Goal: Task Accomplishment & Management: Complete application form

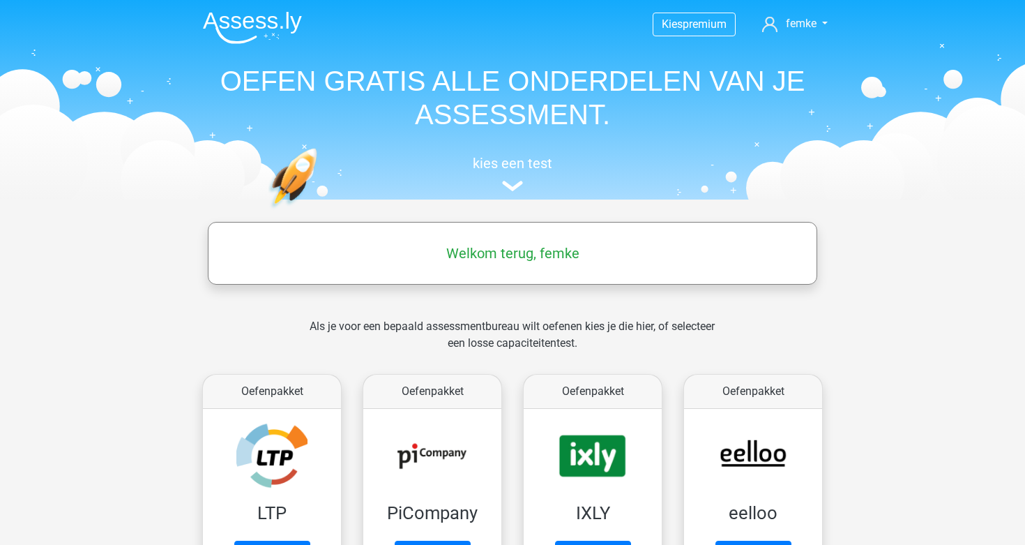
click at [227, 25] on img at bounding box center [252, 27] width 99 height 33
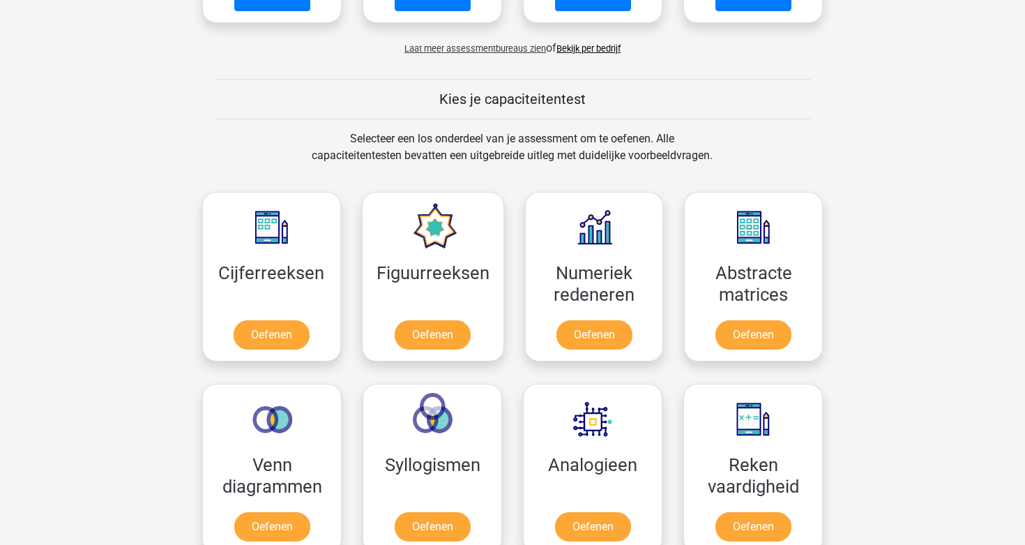
scroll to position [463, 0]
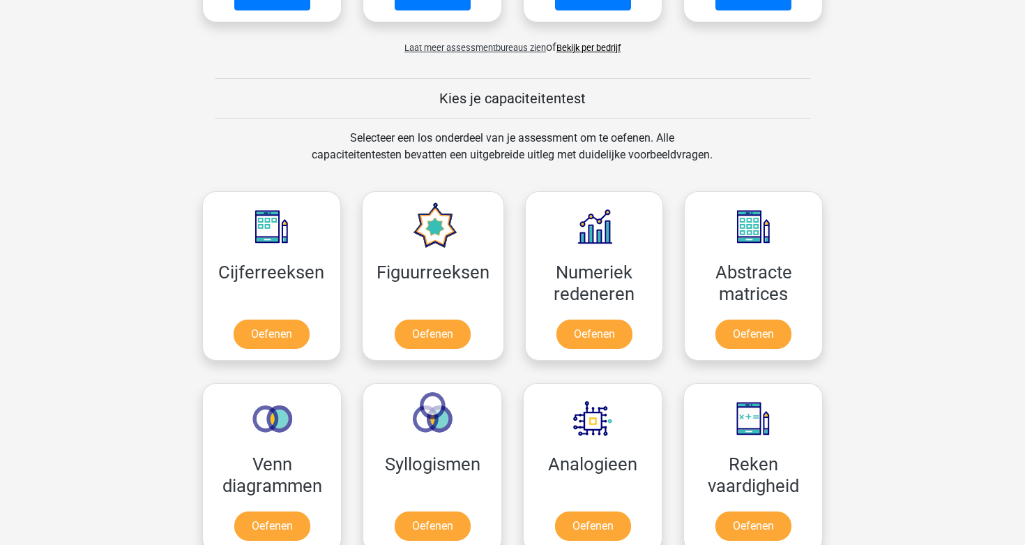
click at [580, 47] on link "Bekijk per bedrijf" at bounding box center [589, 48] width 64 height 10
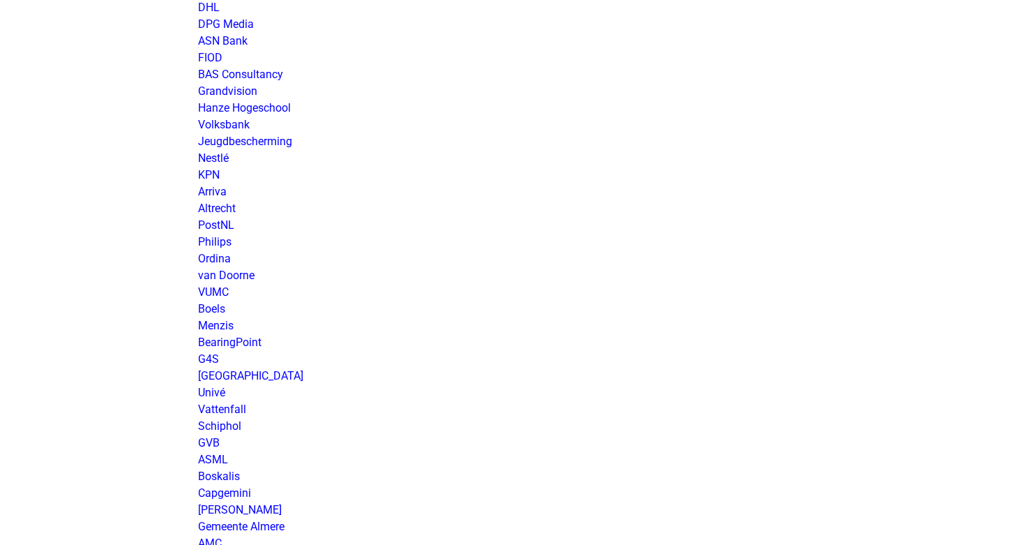
scroll to position [1779, 0]
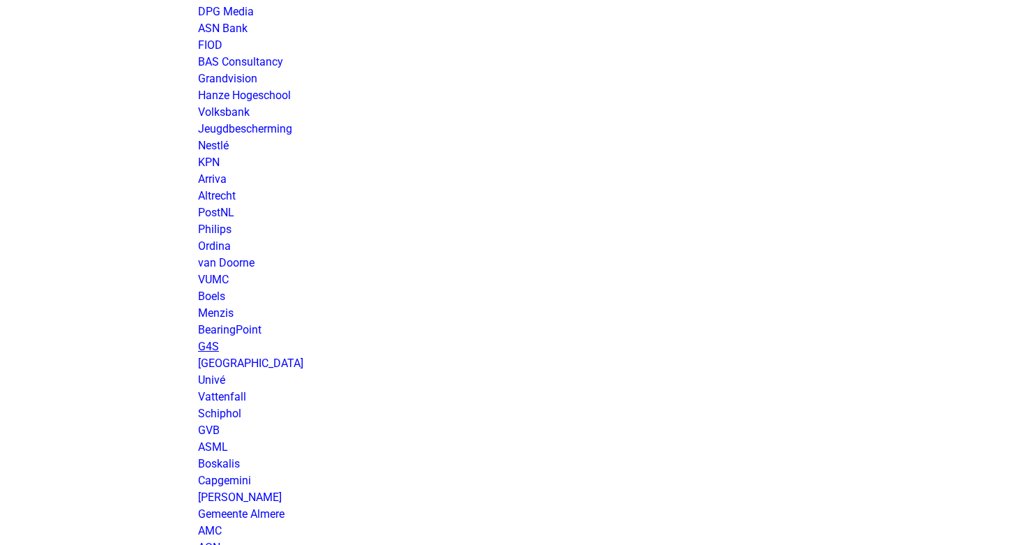
click at [206, 347] on link "G4S" at bounding box center [208, 346] width 21 height 13
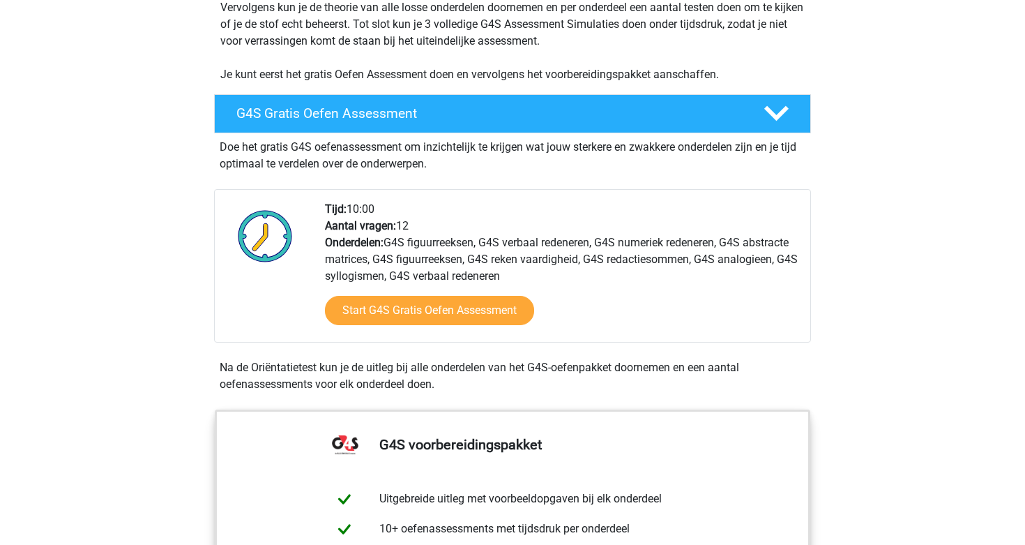
scroll to position [331, 0]
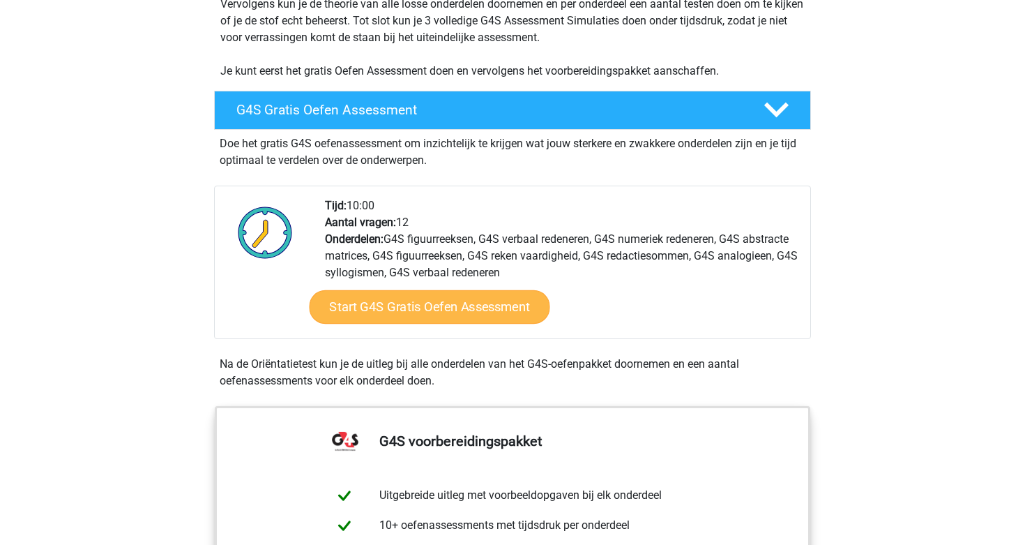
click at [437, 290] on link "Start G4S Gratis Oefen Assessment" at bounding box center [430, 306] width 241 height 33
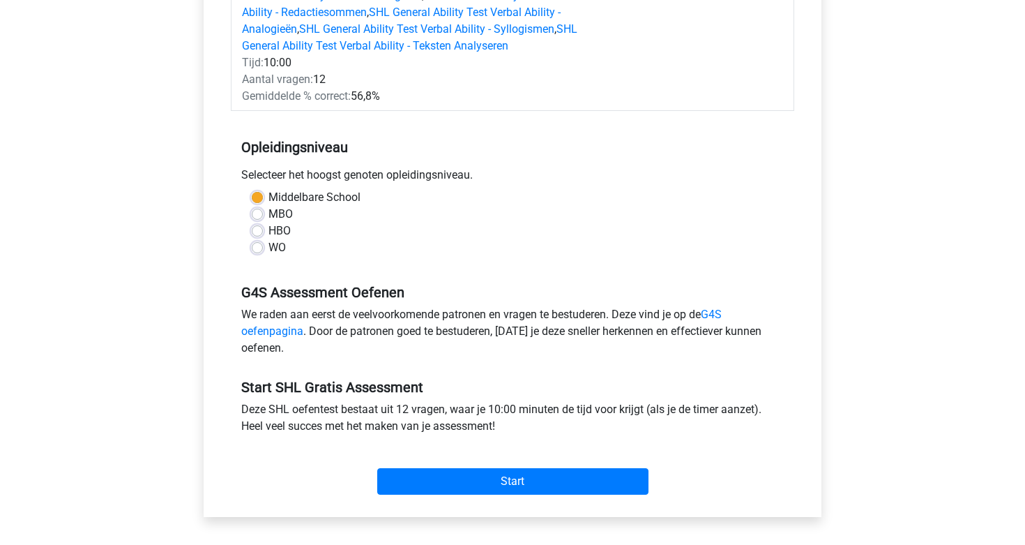
scroll to position [329, 0]
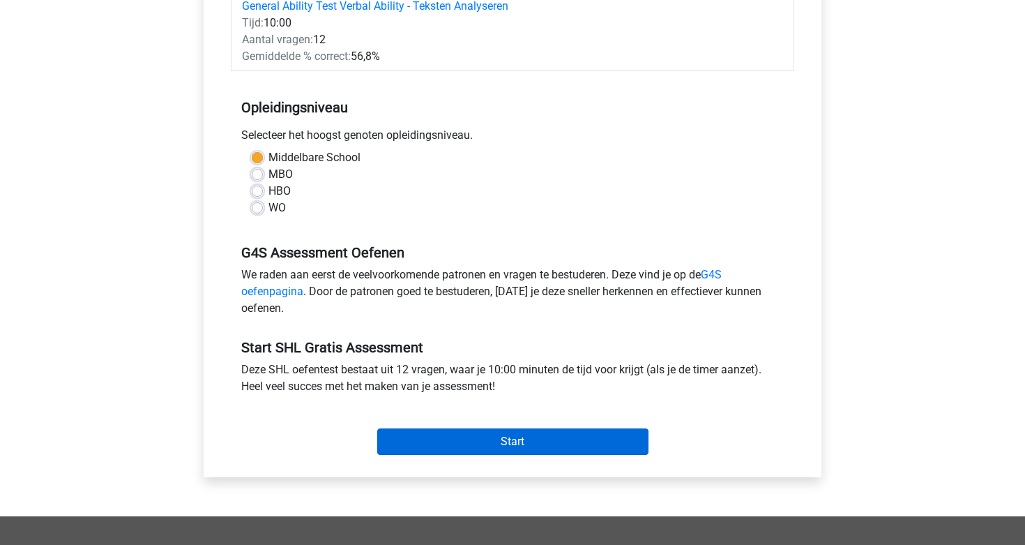
click at [516, 435] on input "Start" at bounding box center [512, 441] width 271 height 27
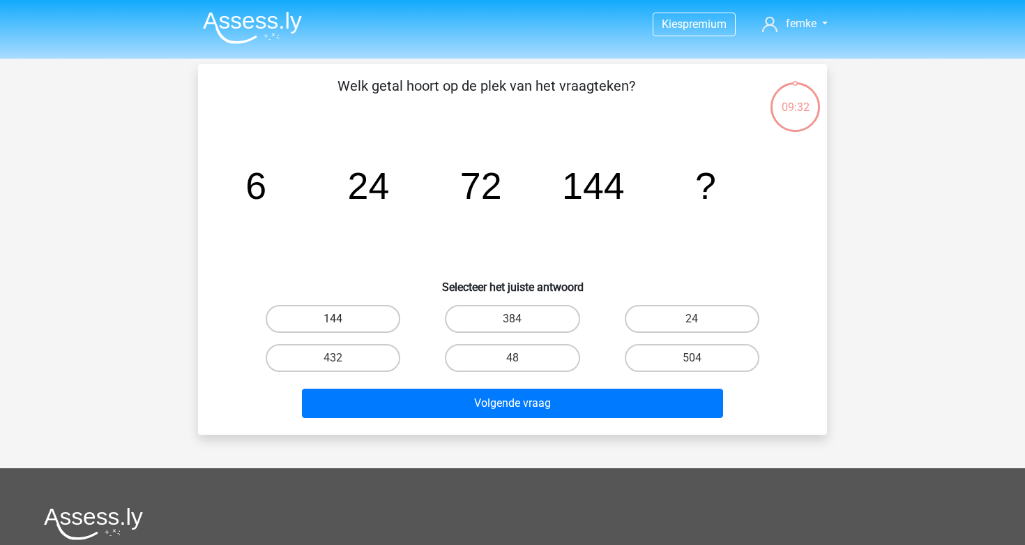
click at [369, 312] on label "144" at bounding box center [333, 319] width 135 height 28
click at [342, 319] on input "144" at bounding box center [337, 323] width 9 height 9
radio input "true"
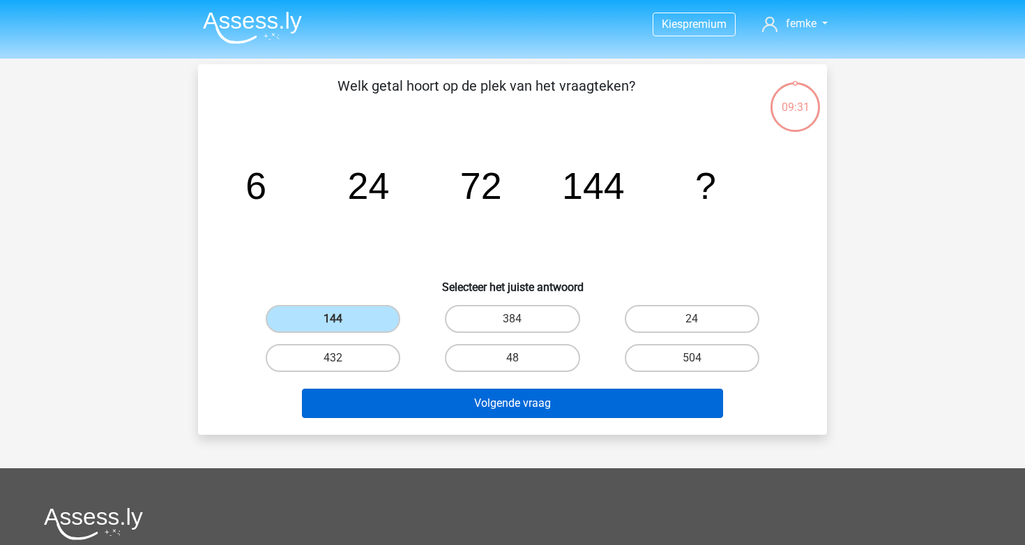
click at [511, 407] on button "Volgende vraag" at bounding box center [513, 402] width 422 height 29
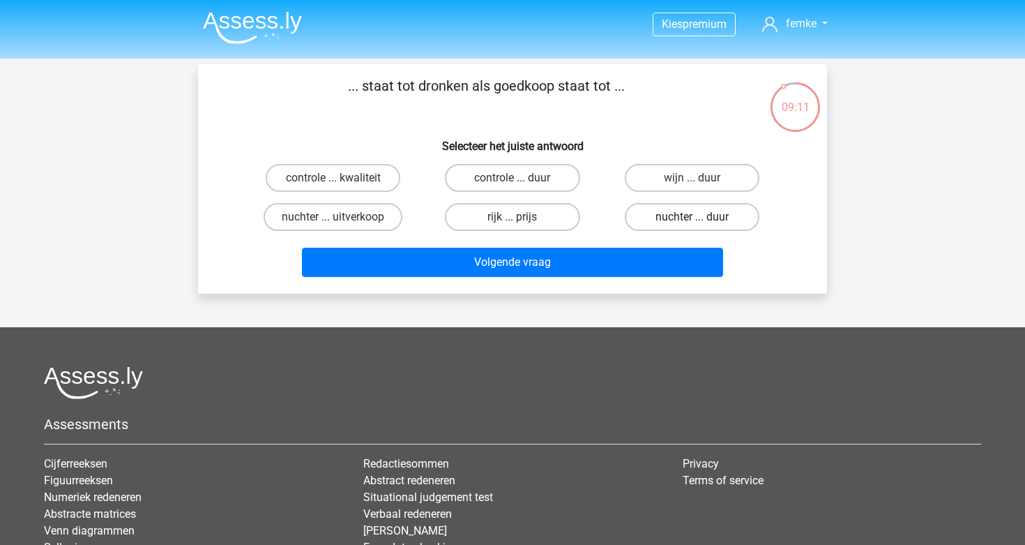
click at [679, 222] on label "nuchter ... duur" at bounding box center [692, 217] width 135 height 28
click at [692, 222] on input "nuchter ... duur" at bounding box center [696, 221] width 9 height 9
radio input "true"
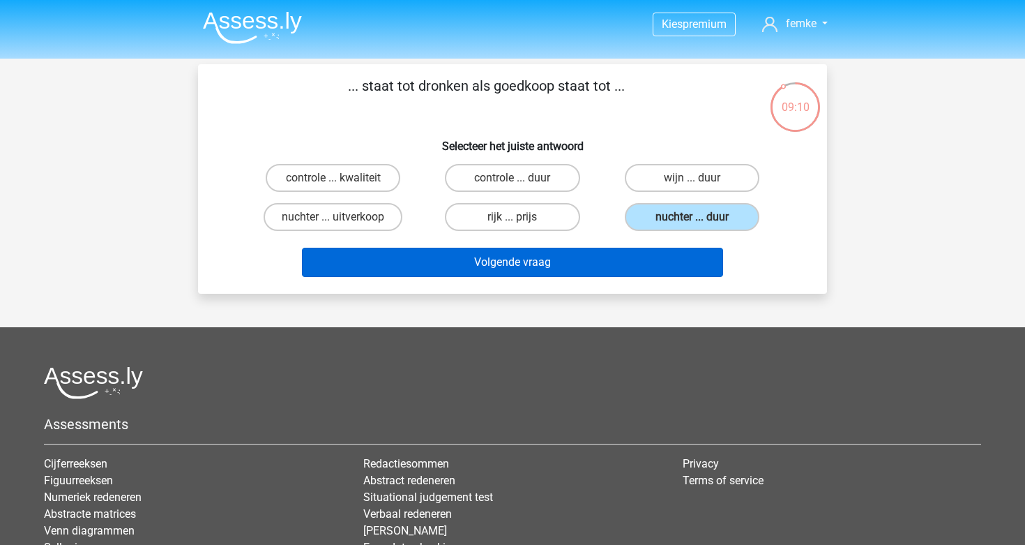
click at [641, 253] on button "Volgende vraag" at bounding box center [513, 262] width 422 height 29
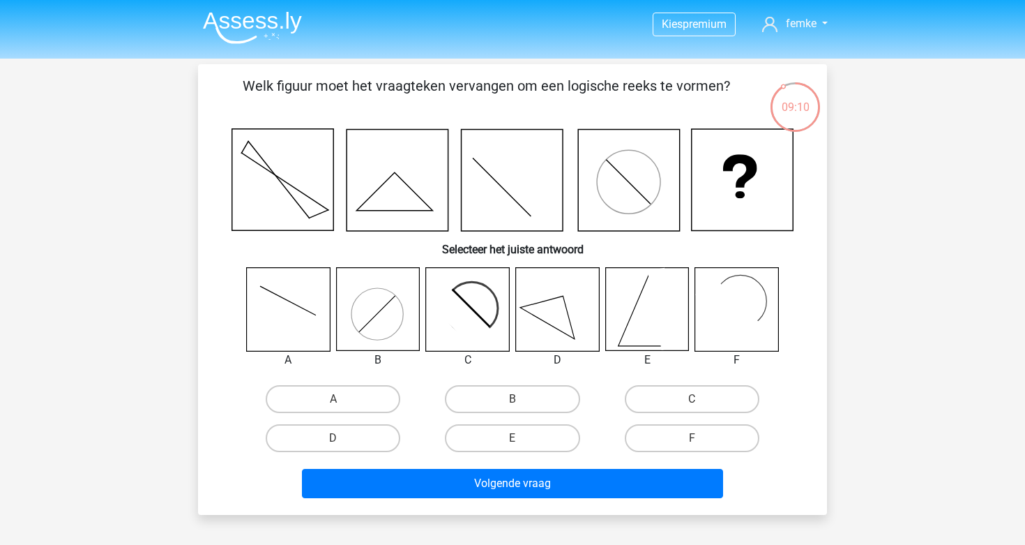
scroll to position [64, 0]
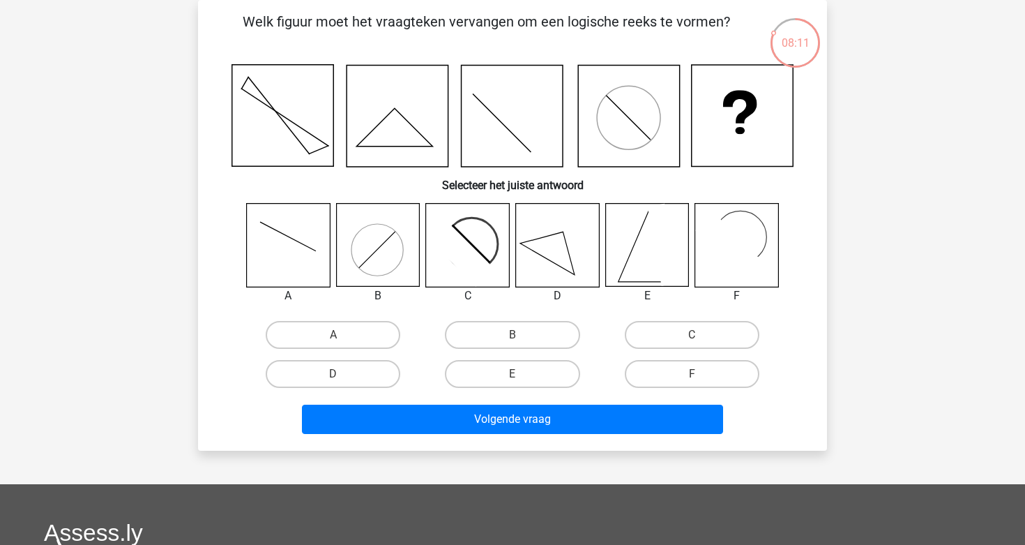
click at [473, 245] on icon at bounding box center [471, 244] width 36 height 36
click at [635, 340] on label "C" at bounding box center [692, 335] width 135 height 28
click at [692, 340] on input "C" at bounding box center [696, 339] width 9 height 9
radio input "true"
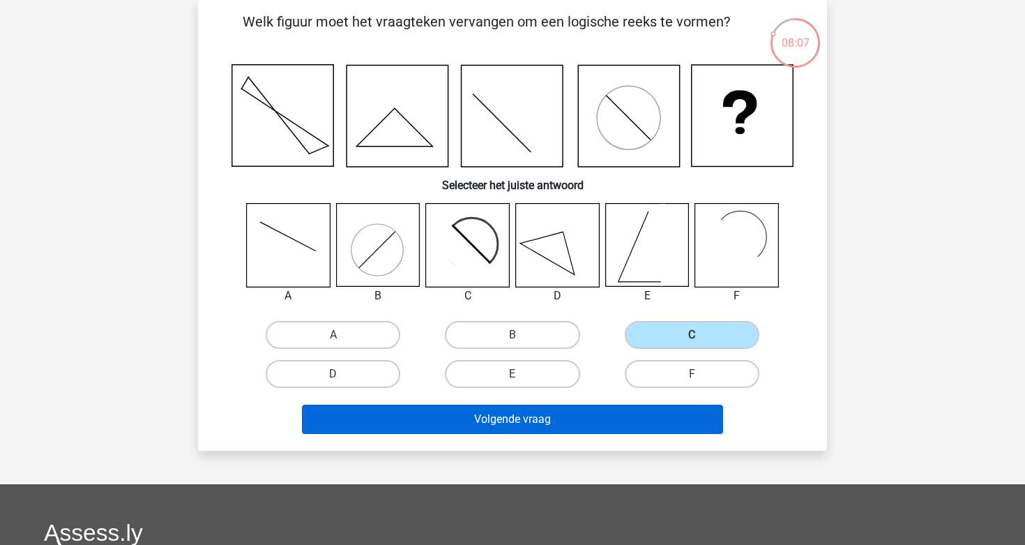
click at [557, 428] on button "Volgende vraag" at bounding box center [513, 419] width 422 height 29
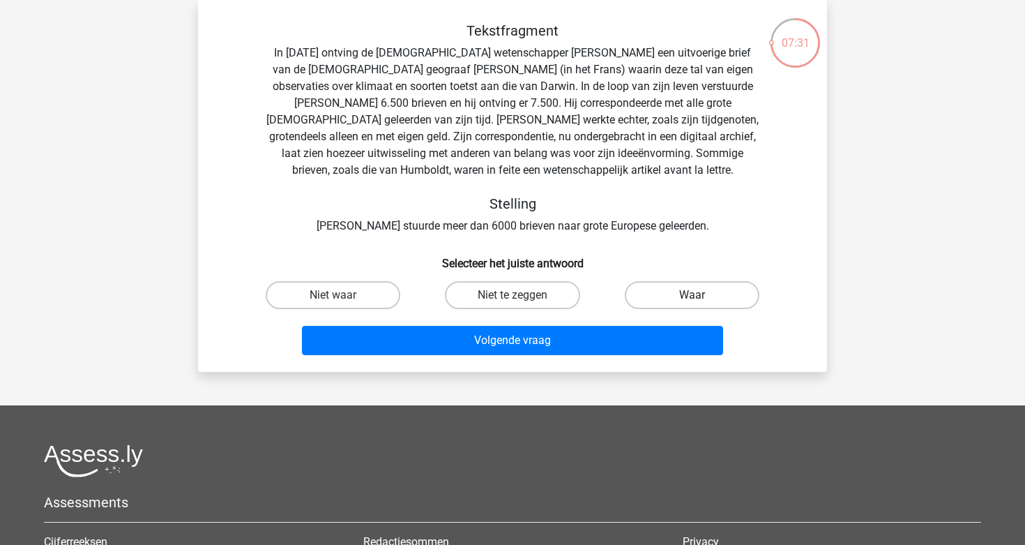
click at [674, 301] on label "Waar" at bounding box center [692, 295] width 135 height 28
click at [692, 301] on input "Waar" at bounding box center [696, 299] width 9 height 9
radio input "true"
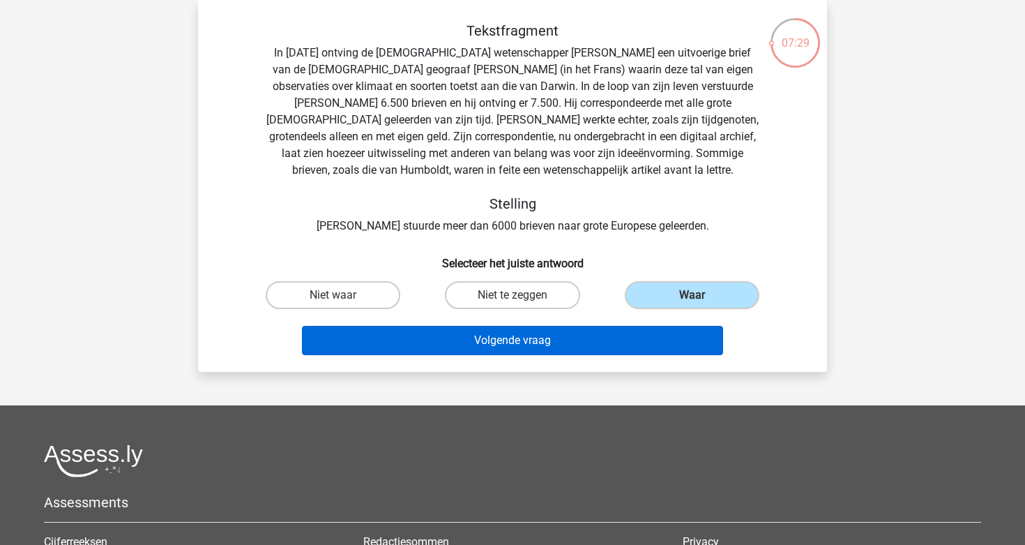
click at [637, 336] on button "Volgende vraag" at bounding box center [513, 340] width 422 height 29
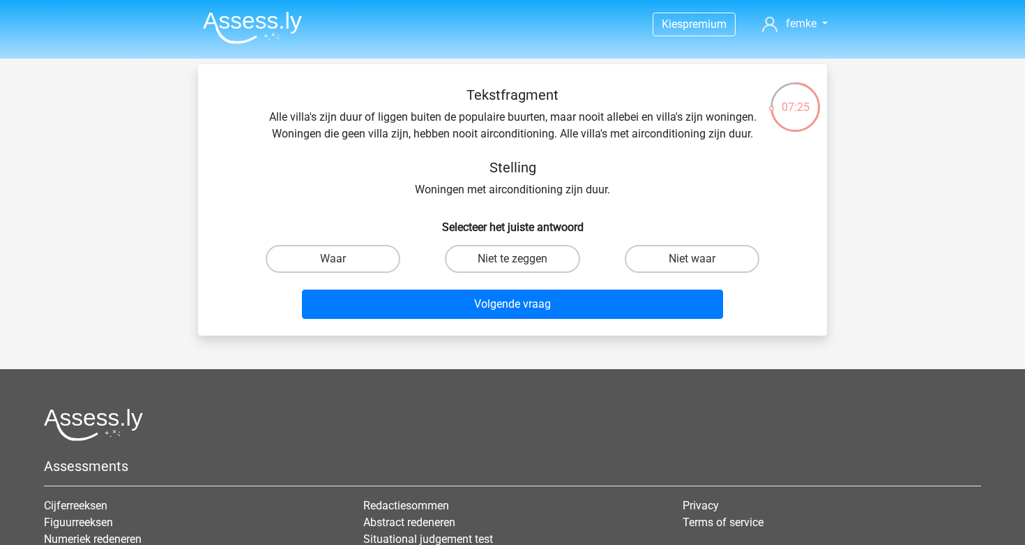
scroll to position [0, 0]
click at [361, 254] on label "Waar" at bounding box center [333, 259] width 135 height 28
click at [342, 259] on input "Waar" at bounding box center [337, 263] width 9 height 9
radio input "true"
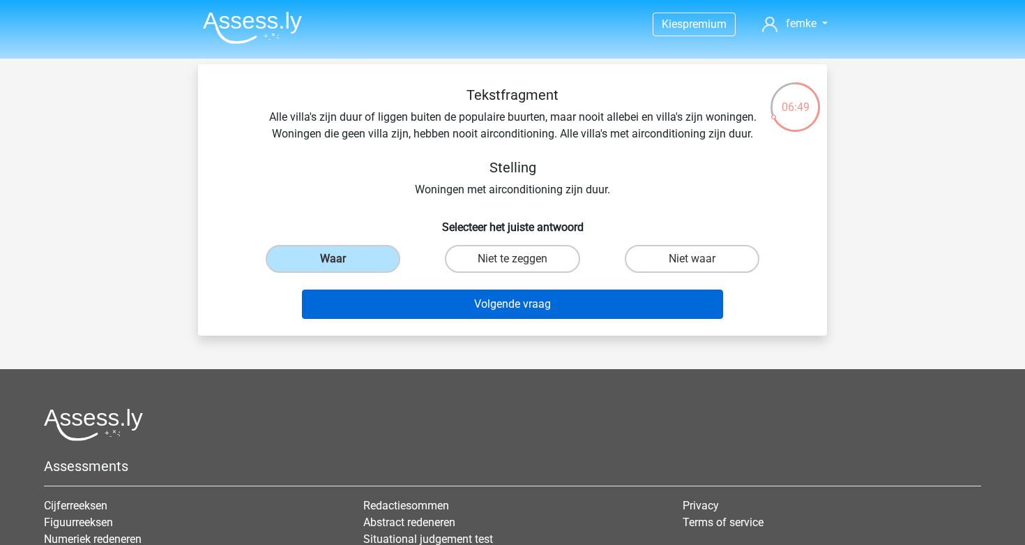
click at [492, 310] on button "Volgende vraag" at bounding box center [513, 303] width 422 height 29
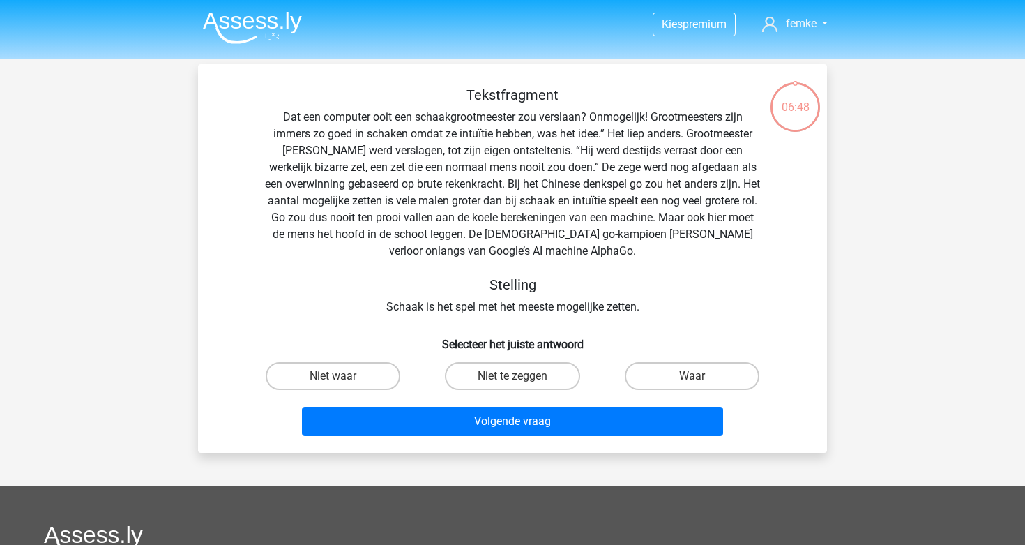
scroll to position [64, 0]
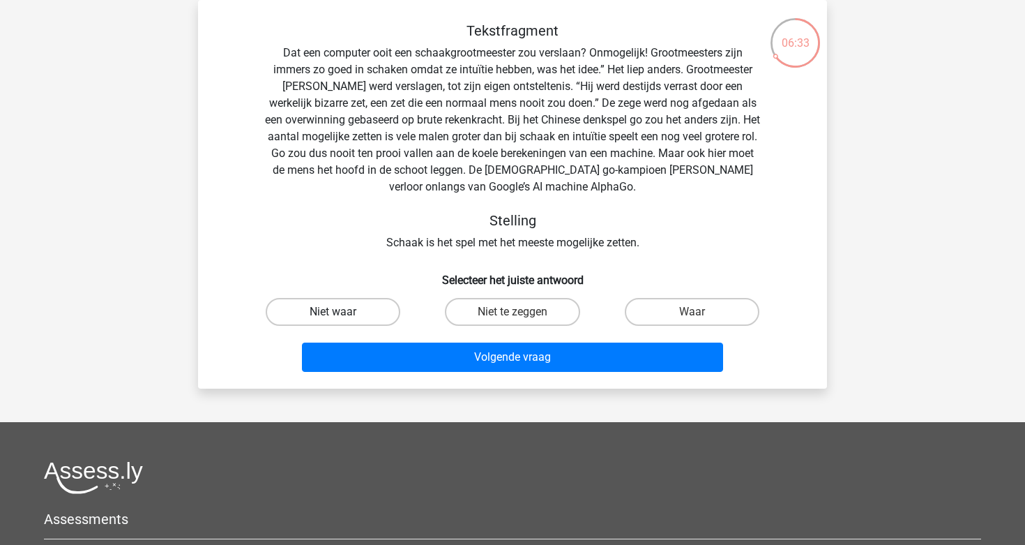
click at [342, 305] on label "Niet waar" at bounding box center [333, 312] width 135 height 28
click at [342, 312] on input "Niet waar" at bounding box center [337, 316] width 9 height 9
radio input "true"
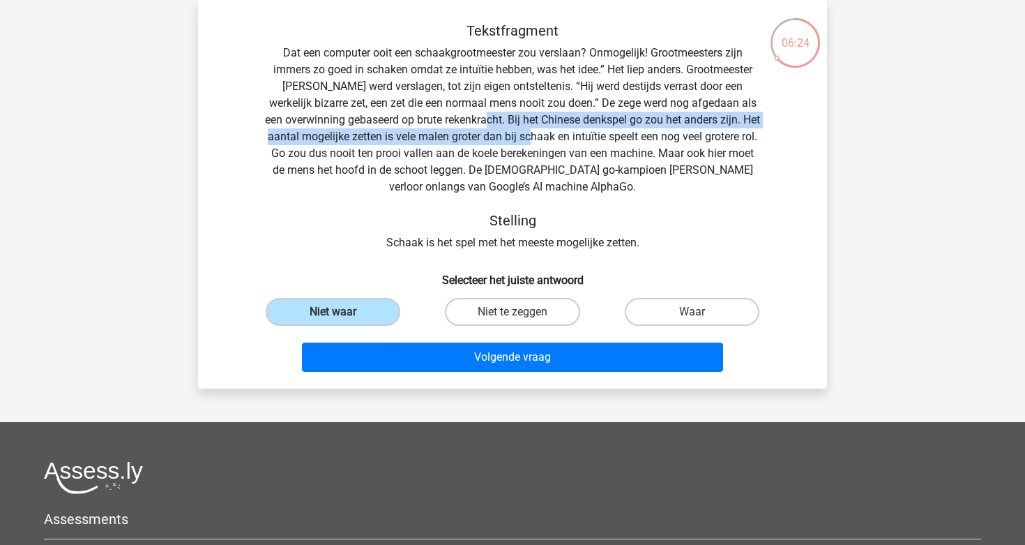
drag, startPoint x: 501, startPoint y: 119, endPoint x: 557, endPoint y: 134, distance: 57.7
click at [557, 134] on div "Tekstfragment Dat een computer ooit een schaakgrootmeester zou verslaan? Onmoge…" at bounding box center [512, 136] width 584 height 229
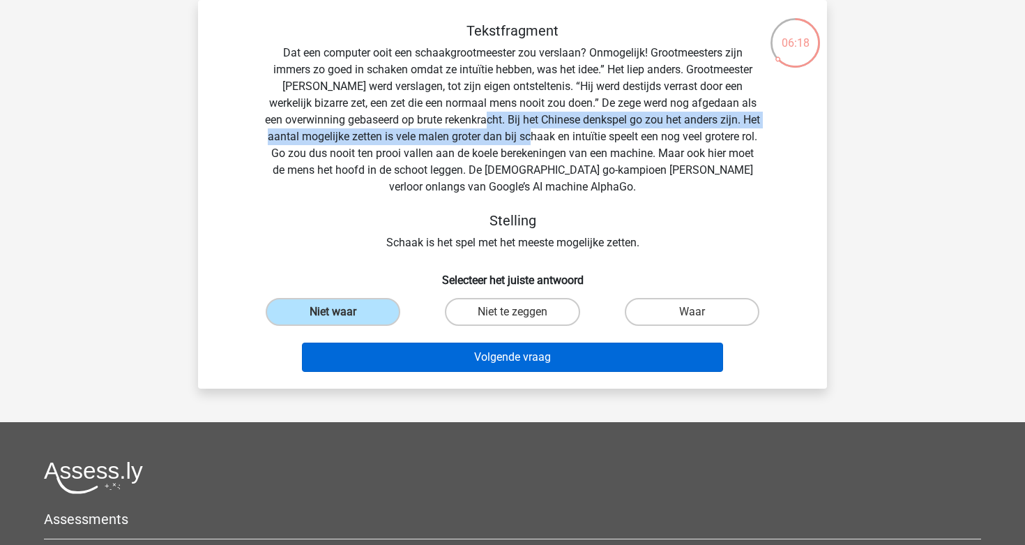
click at [529, 352] on button "Volgende vraag" at bounding box center [513, 356] width 422 height 29
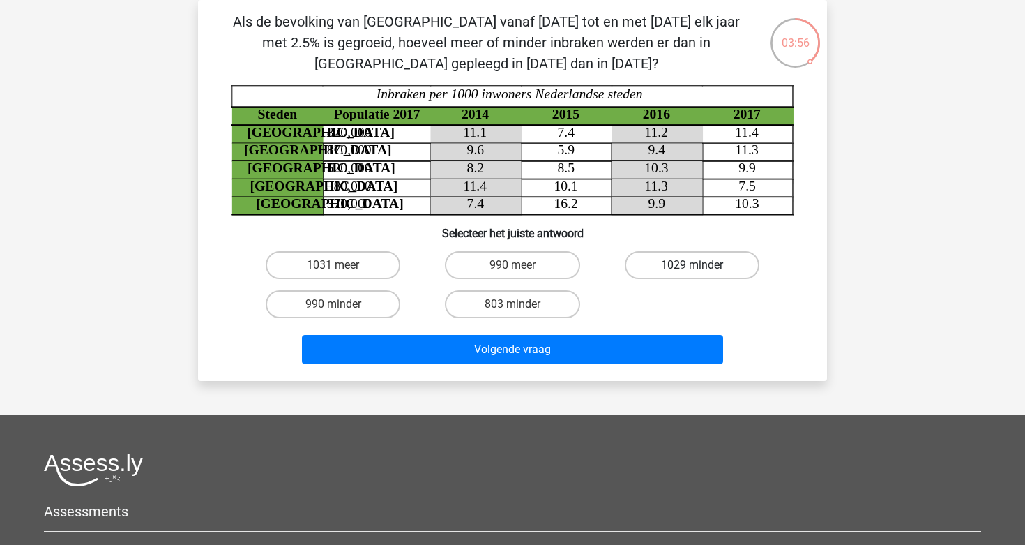
click at [665, 269] on label "1029 minder" at bounding box center [692, 265] width 135 height 28
click at [692, 269] on input "1029 minder" at bounding box center [696, 269] width 9 height 9
radio input "true"
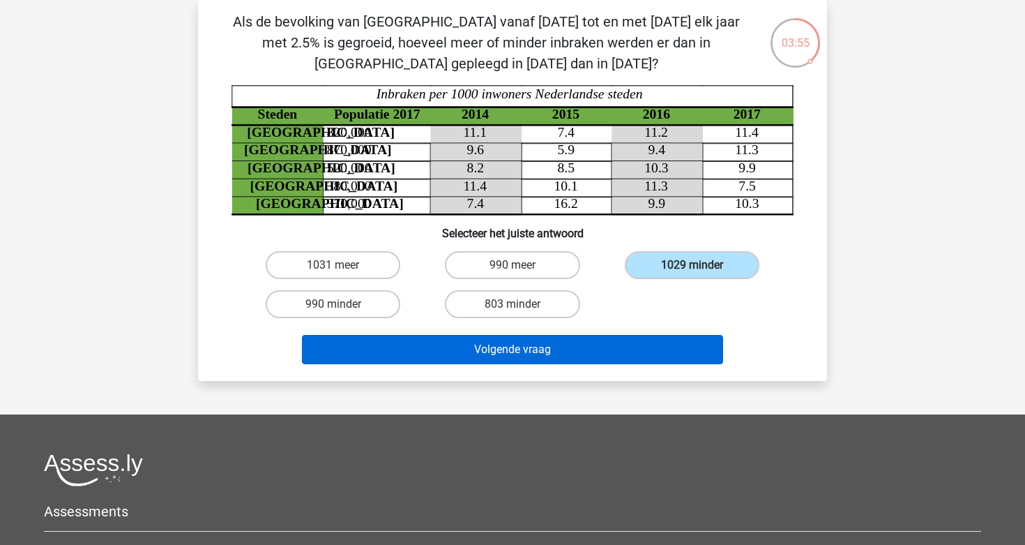
click at [545, 357] on button "Volgende vraag" at bounding box center [513, 349] width 422 height 29
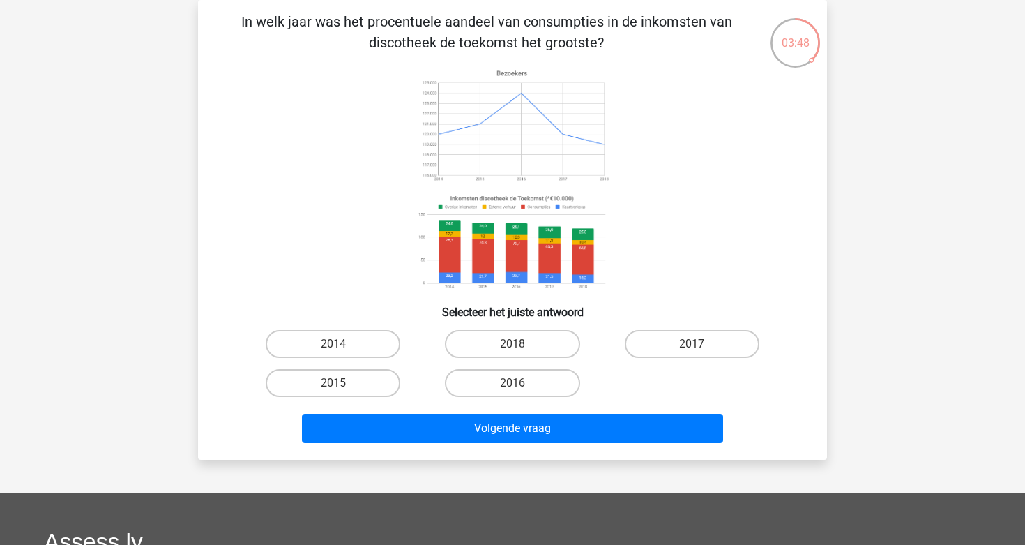
click at [543, 238] on image at bounding box center [512, 242] width 197 height 103
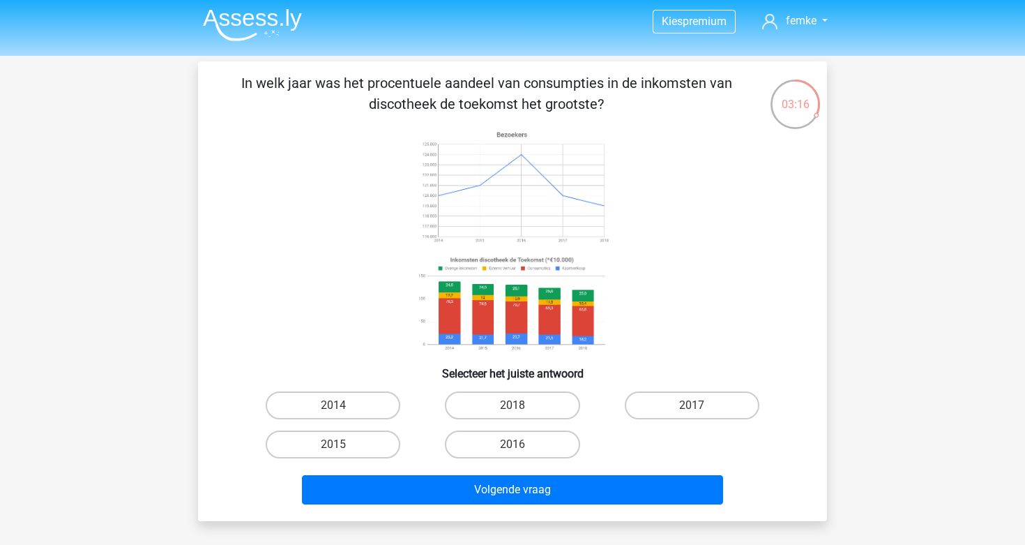
scroll to position [1, 0]
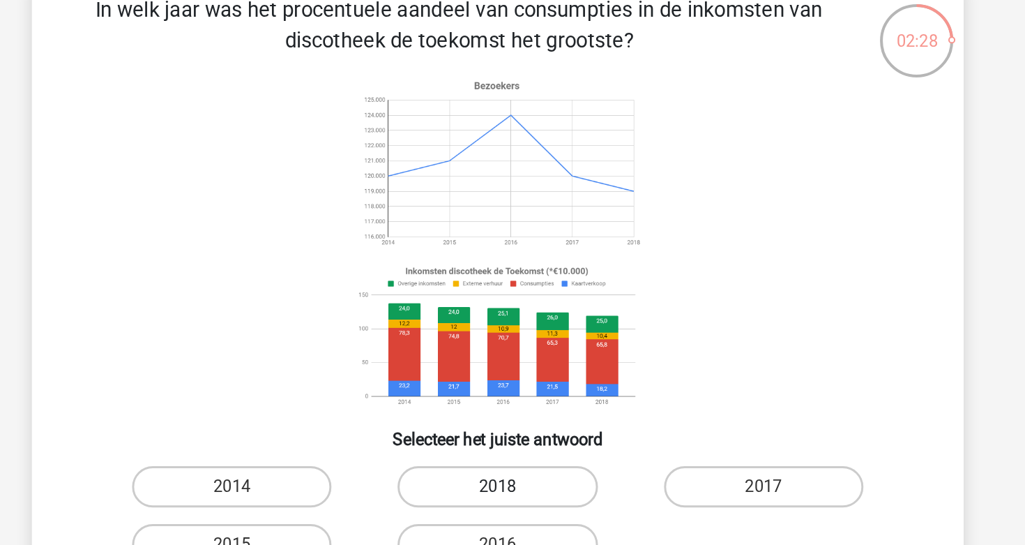
click at [445, 393] on label "2018" at bounding box center [512, 407] width 135 height 28
click at [513, 407] on input "2018" at bounding box center [517, 411] width 9 height 9
radio input "true"
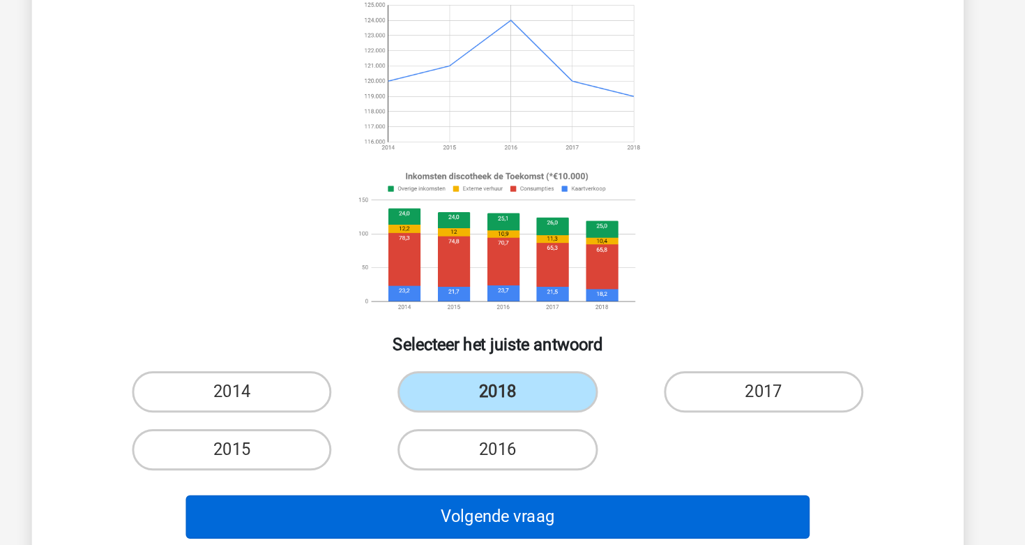
scroll to position [0, 0]
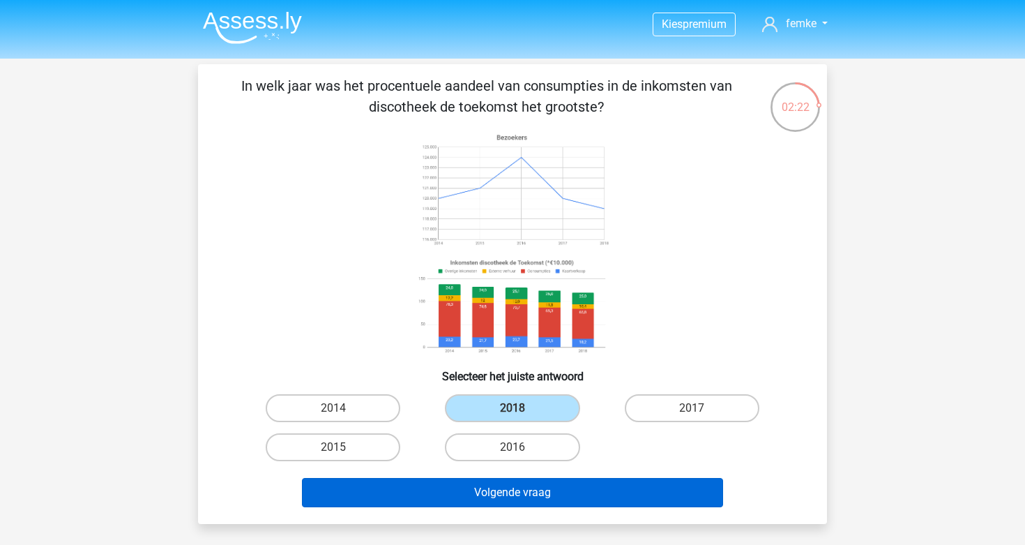
click at [621, 496] on button "Volgende vraag" at bounding box center [513, 492] width 422 height 29
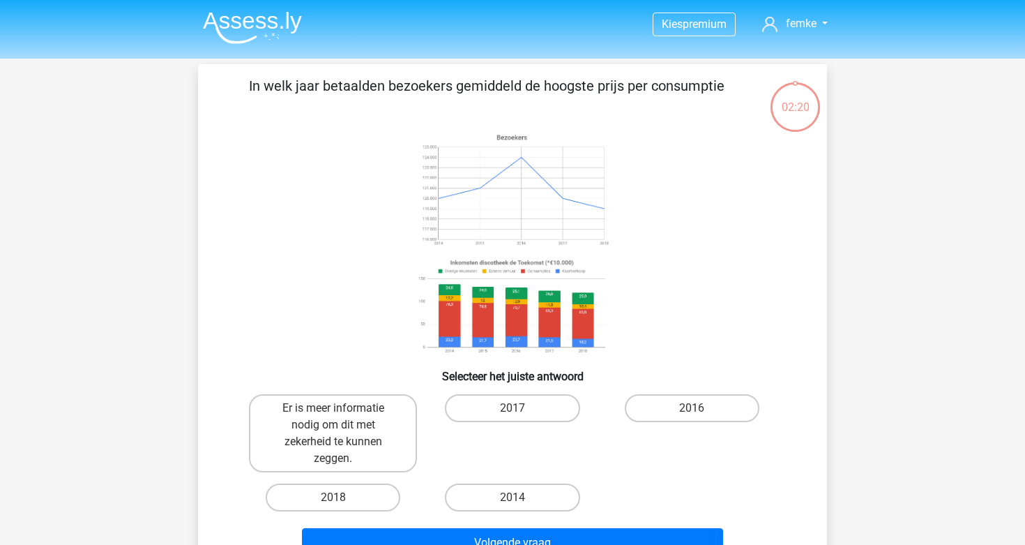
scroll to position [64, 0]
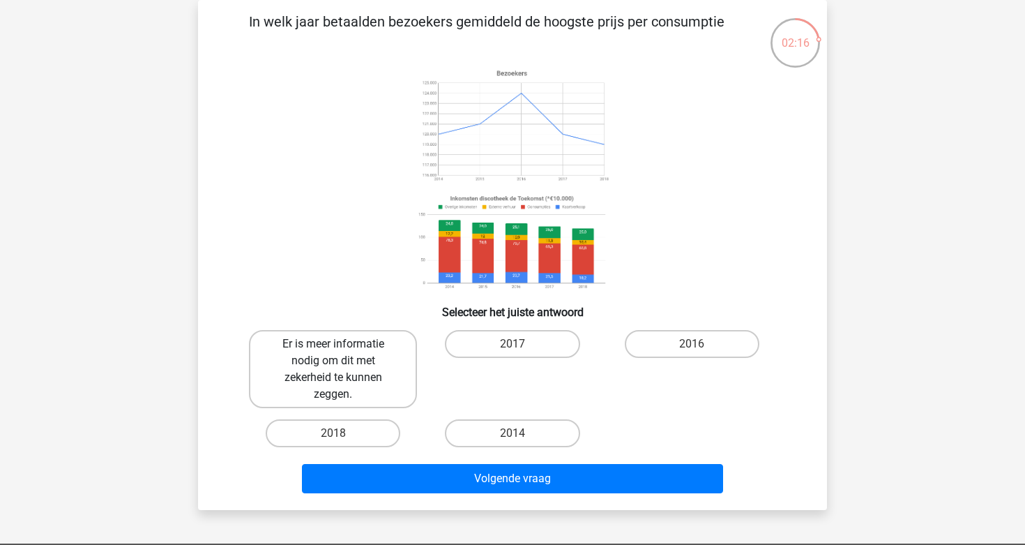
click at [362, 387] on label "Er is meer informatie nodig om dit met zekerheid te kunnen zeggen." at bounding box center [333, 369] width 168 height 78
click at [342, 353] on input "Er is meer informatie nodig om dit met zekerheid te kunnen zeggen." at bounding box center [337, 348] width 9 height 9
radio input "true"
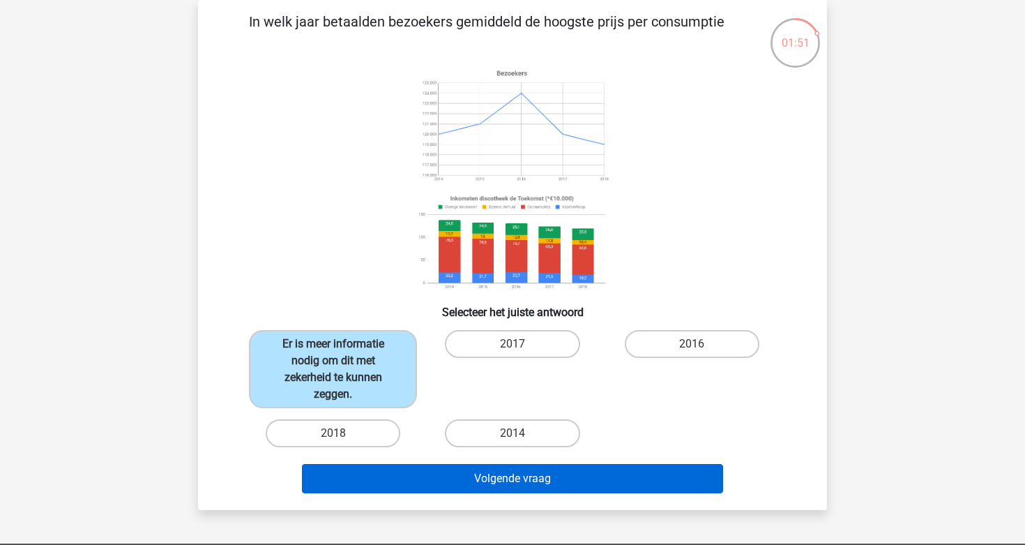
click at [494, 477] on button "Volgende vraag" at bounding box center [513, 478] width 422 height 29
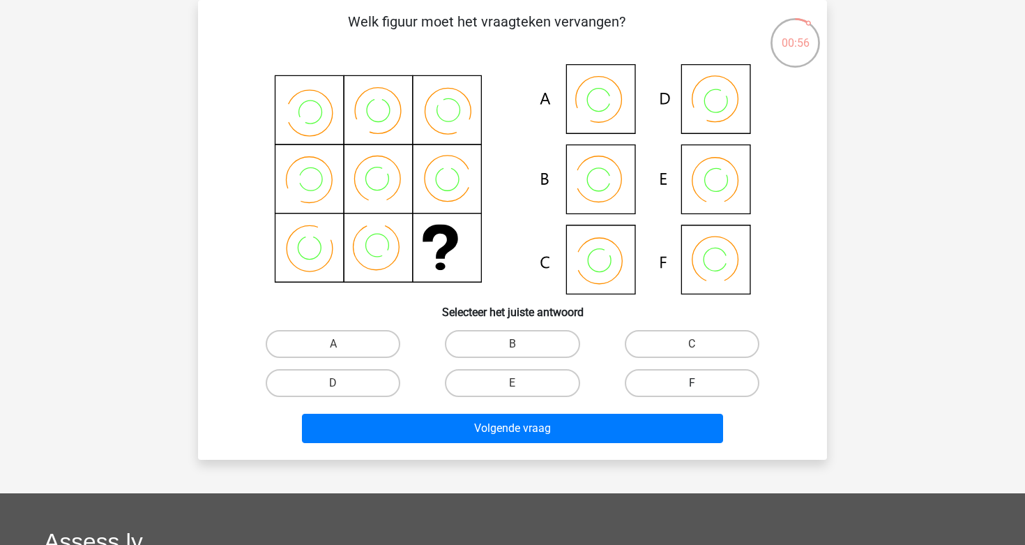
click at [658, 383] on label "F" at bounding box center [692, 383] width 135 height 28
click at [692, 383] on input "F" at bounding box center [696, 387] width 9 height 9
radio input "true"
click at [529, 351] on label "B" at bounding box center [512, 344] width 135 height 28
click at [522, 351] on input "B" at bounding box center [517, 348] width 9 height 9
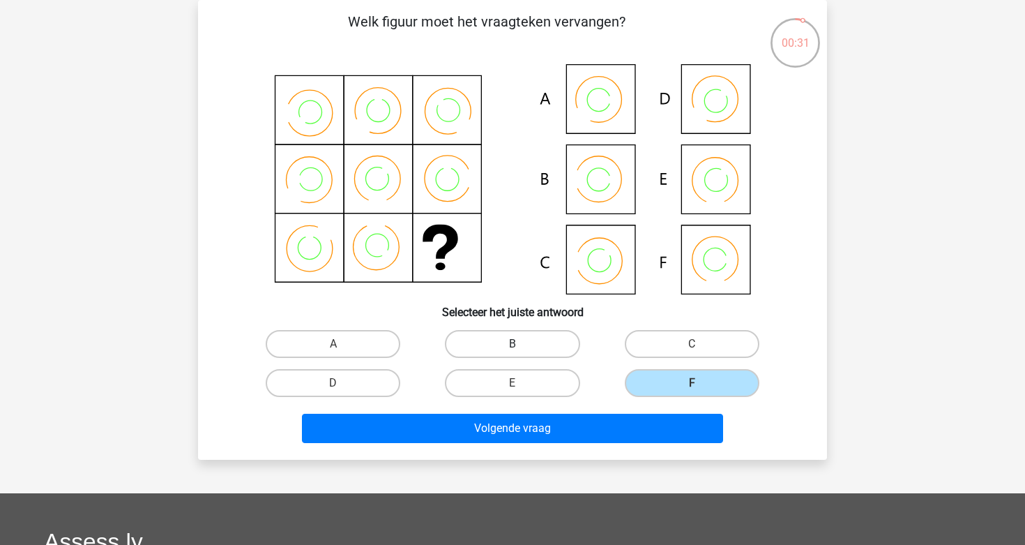
radio input "true"
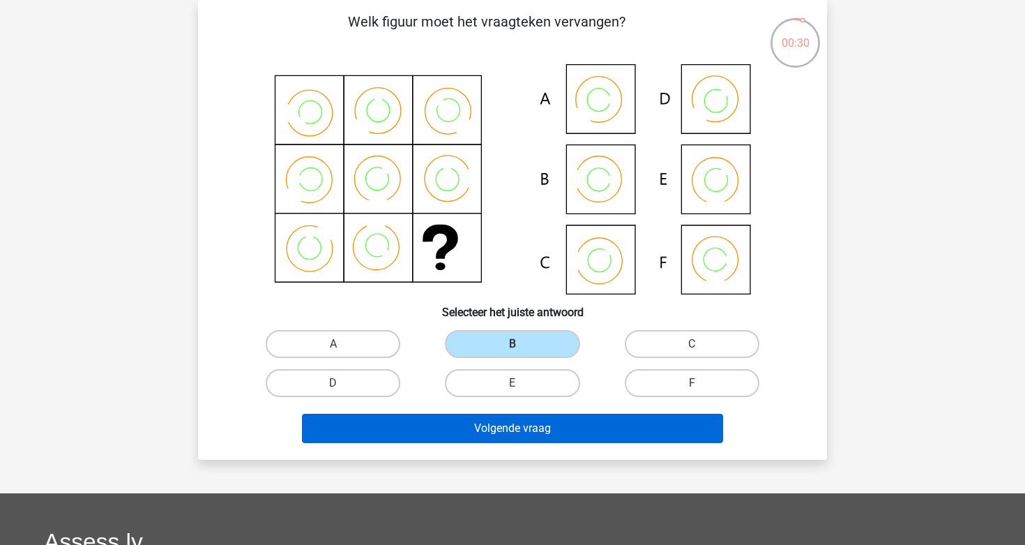
click at [496, 431] on button "Volgende vraag" at bounding box center [513, 428] width 422 height 29
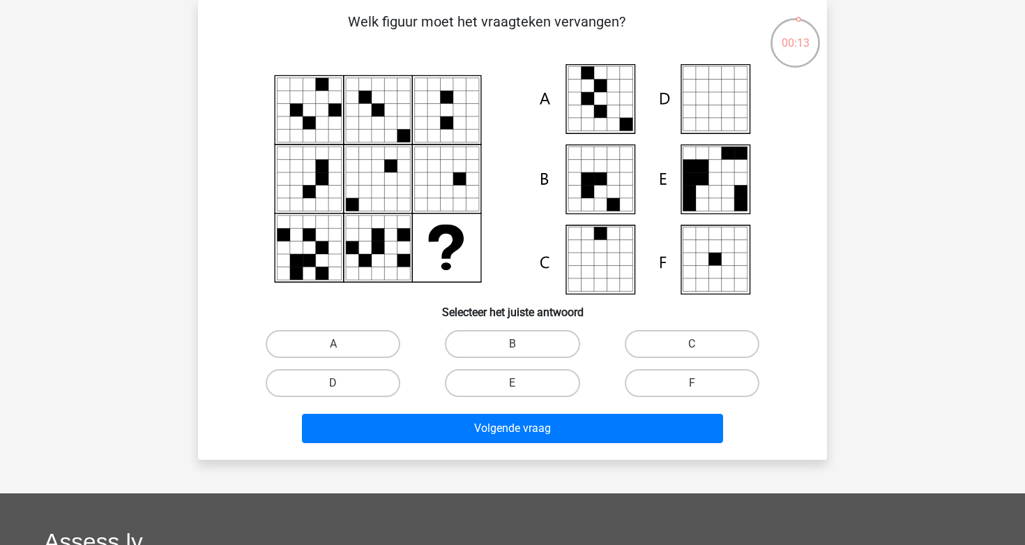
click at [377, 328] on div "A" at bounding box center [332, 343] width 179 height 39
click at [368, 337] on label "A" at bounding box center [333, 344] width 135 height 28
click at [342, 344] on input "A" at bounding box center [337, 348] width 9 height 9
radio input "true"
click at [368, 337] on label "A" at bounding box center [333, 344] width 135 height 28
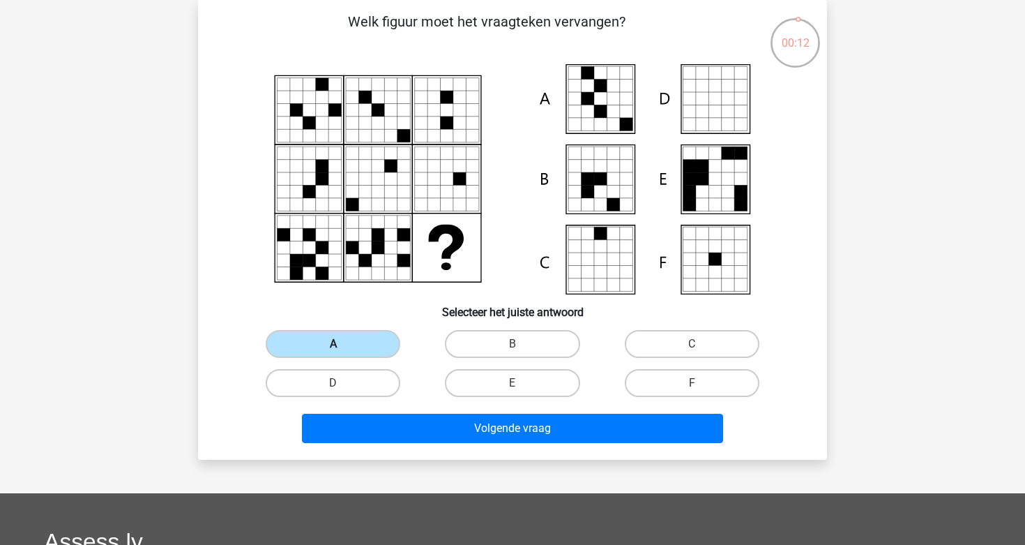
click at [342, 344] on input "A" at bounding box center [337, 348] width 9 height 9
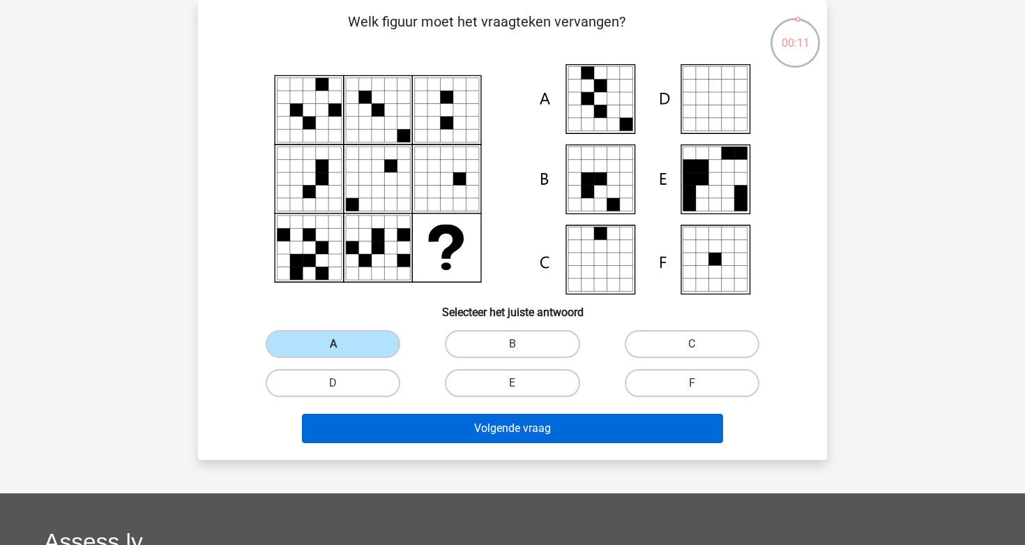
click at [415, 419] on button "Volgende vraag" at bounding box center [513, 428] width 422 height 29
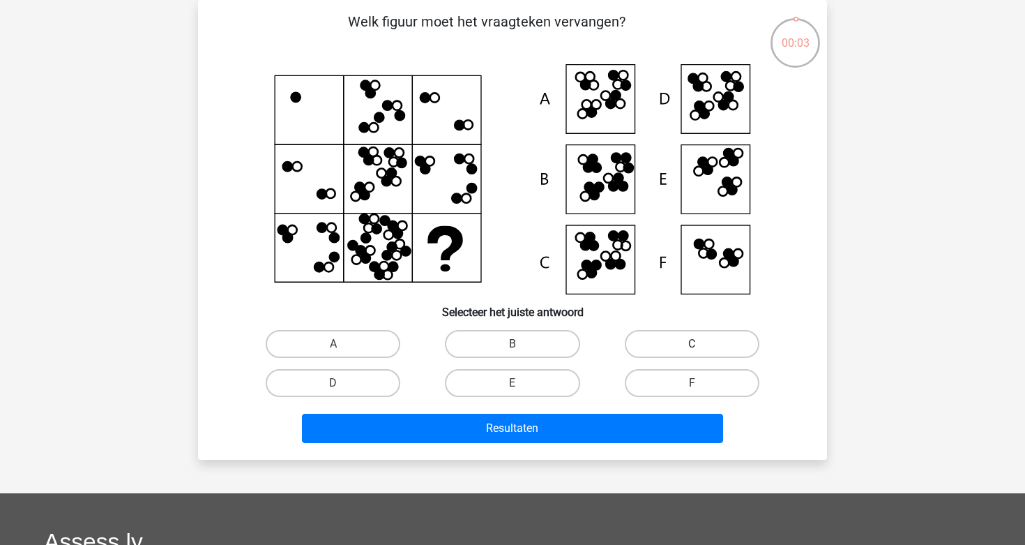
click at [652, 345] on label "C" at bounding box center [692, 344] width 135 height 28
click at [692, 345] on input "C" at bounding box center [696, 348] width 9 height 9
radio input "true"
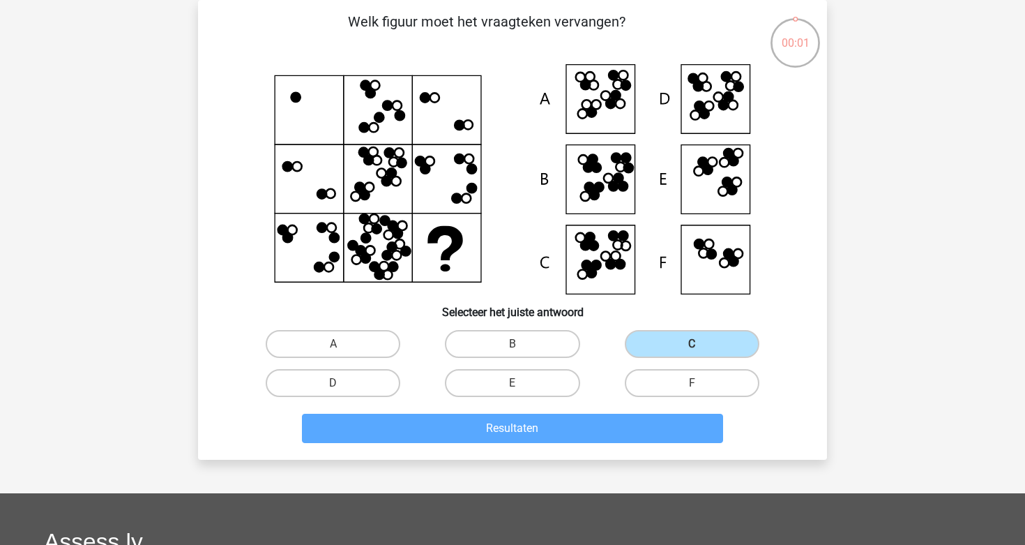
click at [594, 410] on div "Resultaten" at bounding box center [512, 425] width 584 height 46
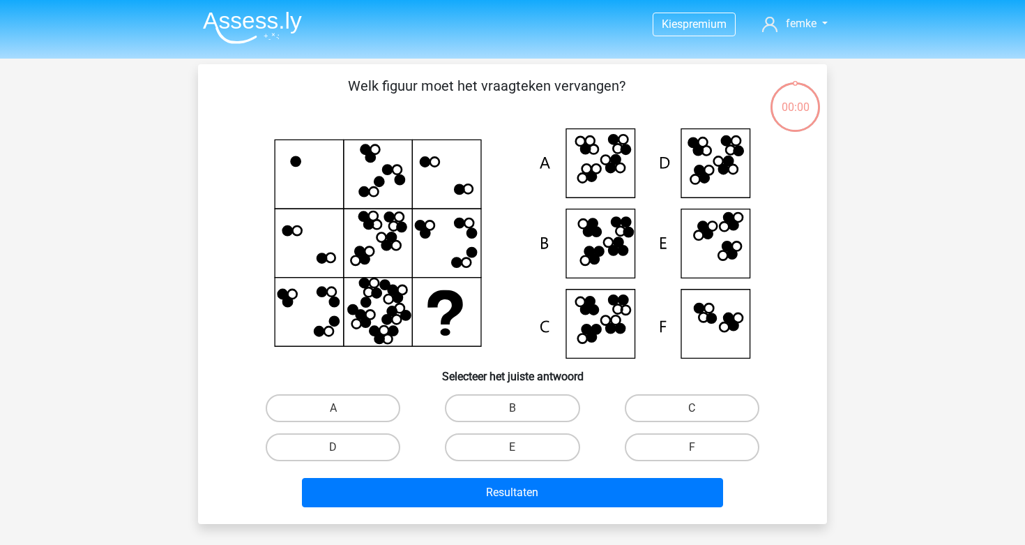
scroll to position [64, 0]
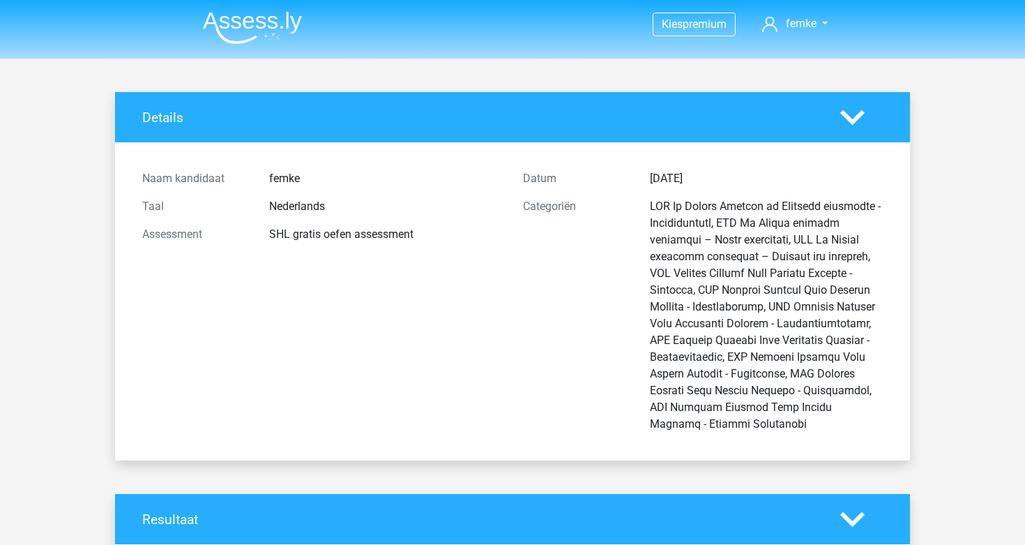
click at [544, 432] on div "Categoriën" at bounding box center [576, 315] width 127 height 234
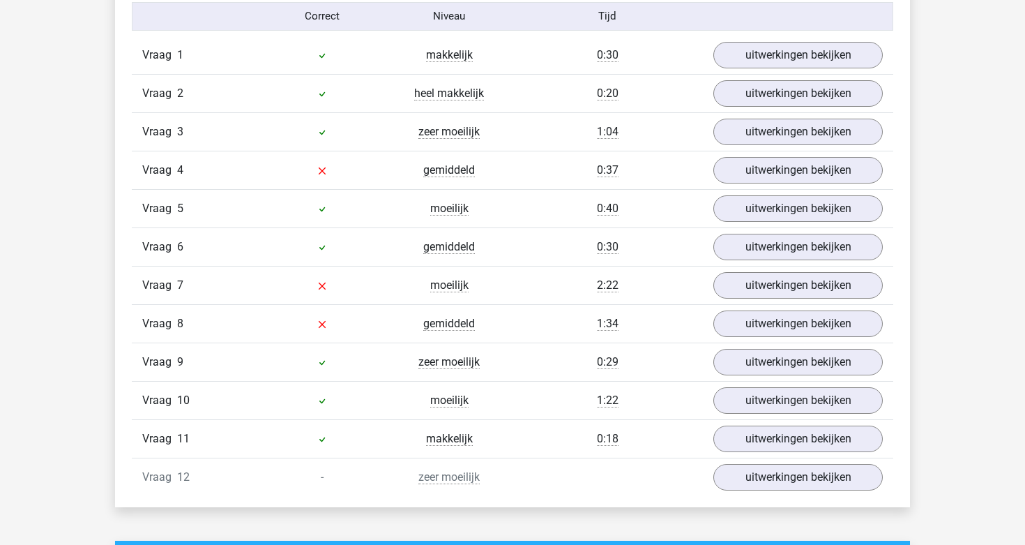
scroll to position [1986, 0]
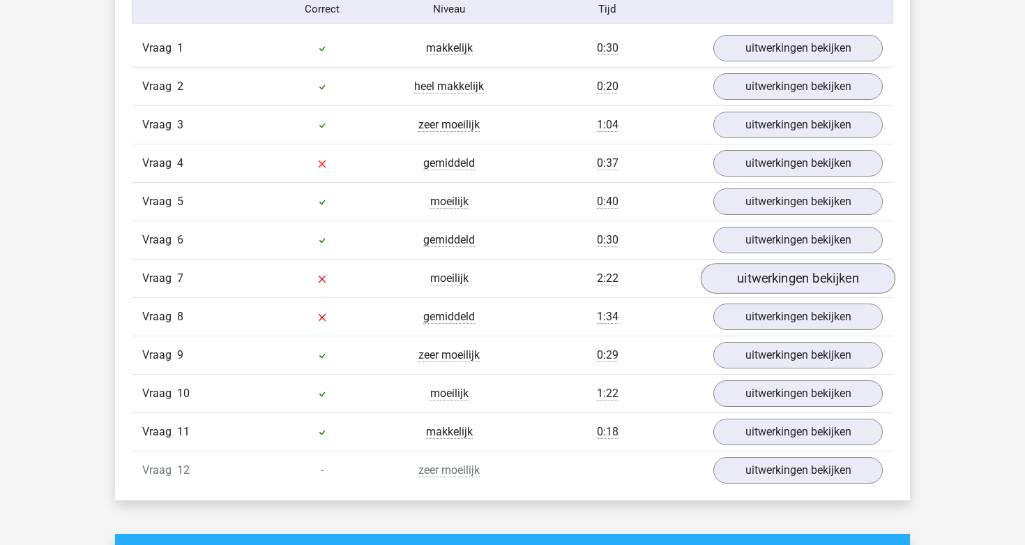
click at [774, 287] on link "uitwerkingen bekijken" at bounding box center [798, 278] width 195 height 31
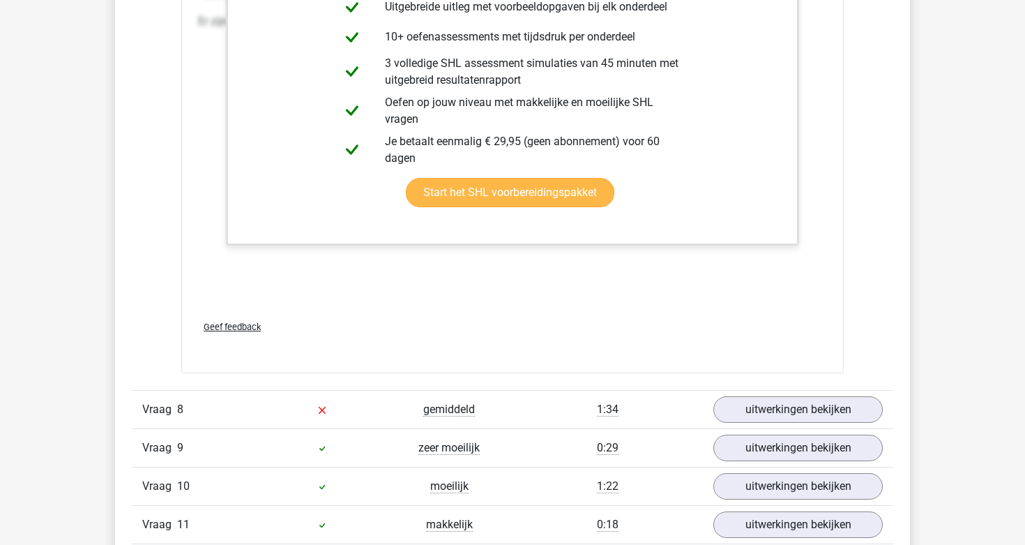
scroll to position [2785, 0]
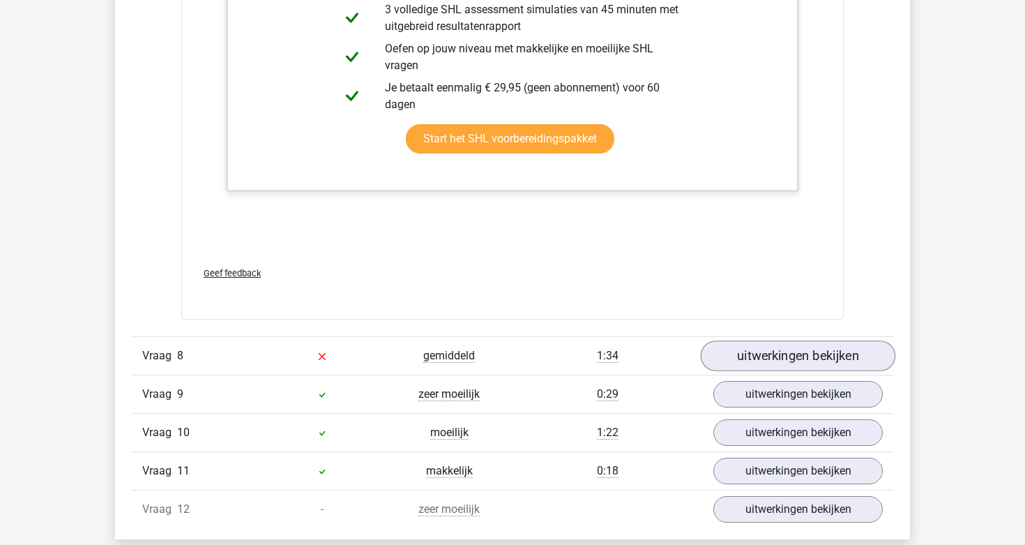
click at [784, 355] on link "uitwerkingen bekijken" at bounding box center [798, 355] width 195 height 31
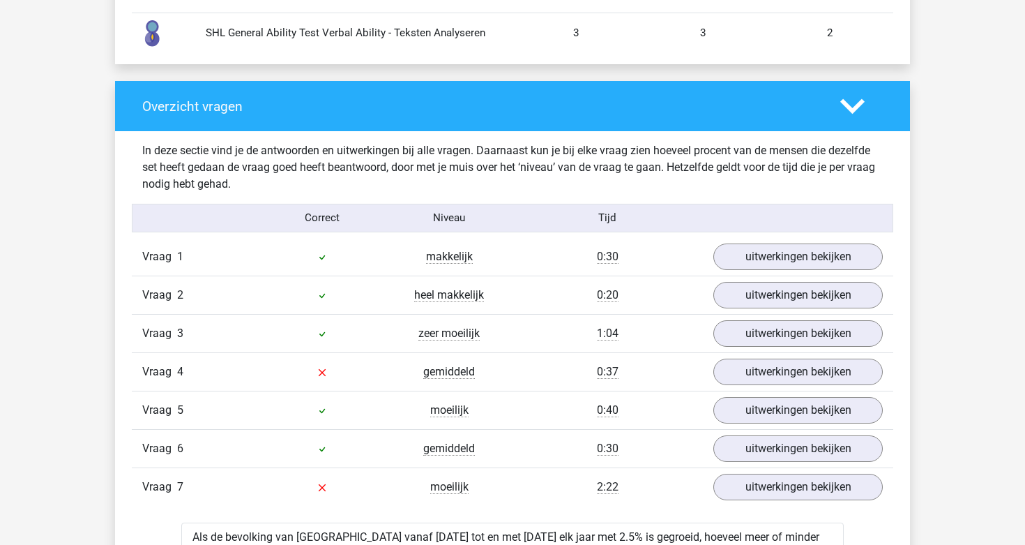
scroll to position [1772, 0]
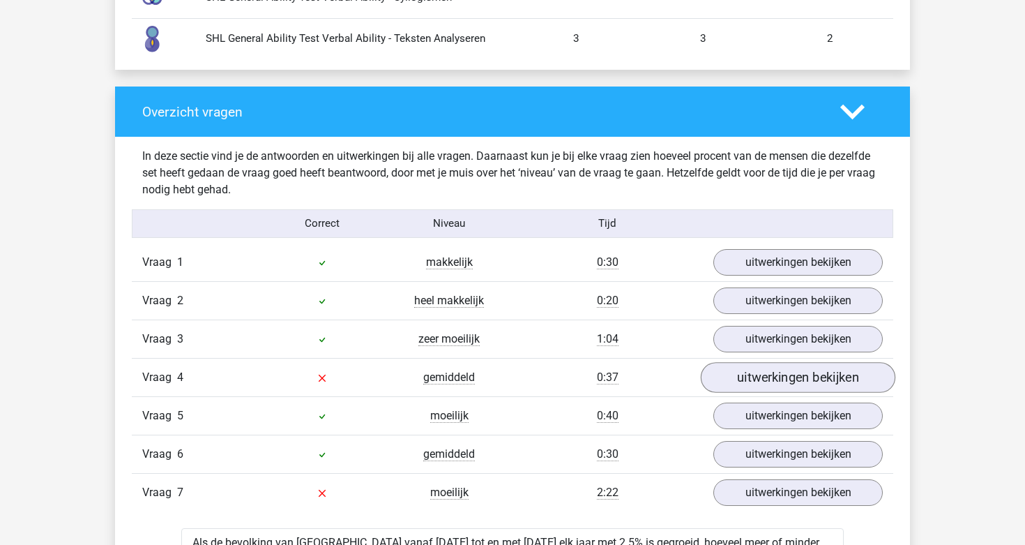
click at [811, 376] on link "uitwerkingen bekijken" at bounding box center [798, 377] width 195 height 31
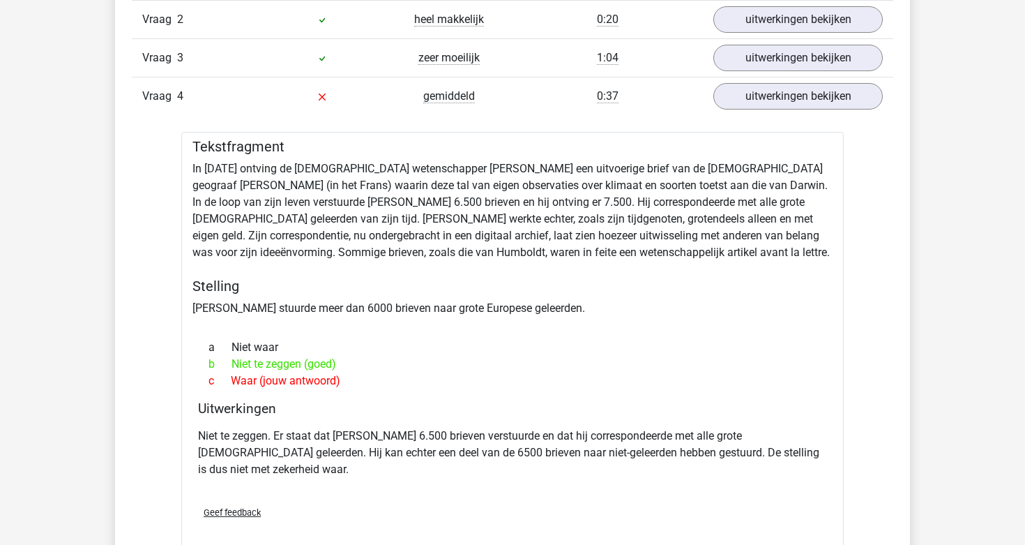
scroll to position [2054, 0]
